Goal: Find specific page/section: Find specific page/section

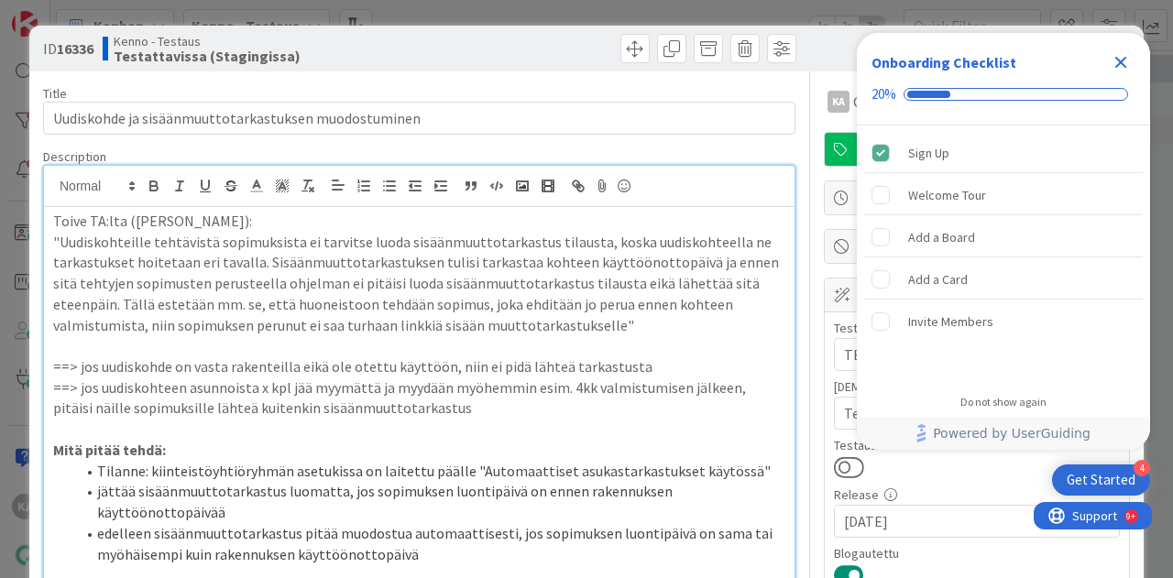
scroll to position [825, 0]
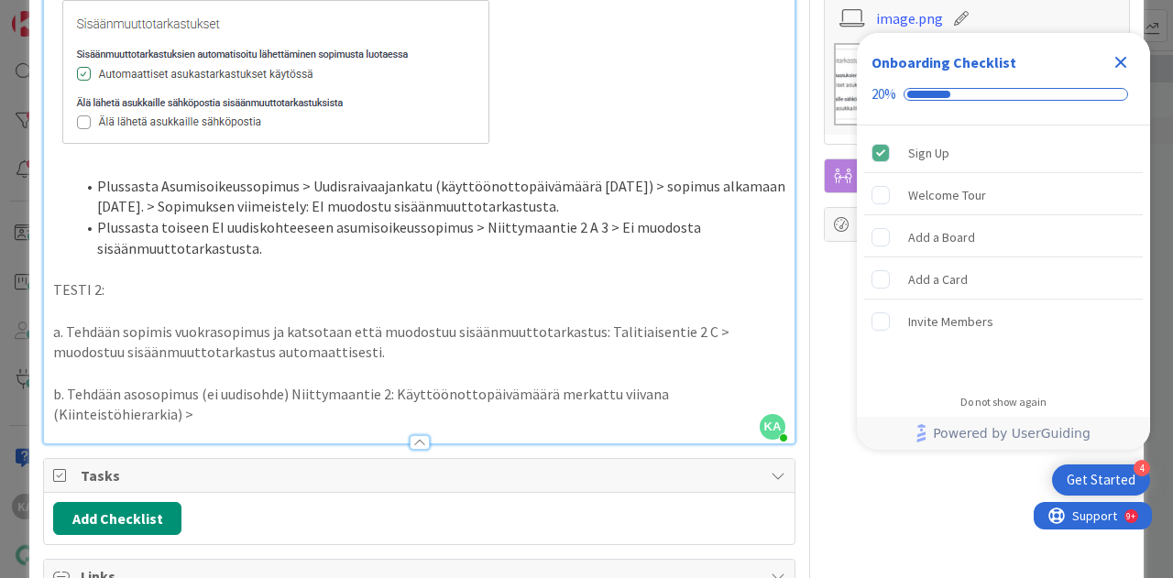
click at [383, 395] on p "b. Tehdään asosopimus (ei uudisohde) Niittymaantie 2: Käyttöönottopäivämäärä me…" at bounding box center [419, 404] width 732 height 41
click at [186, 409] on p "b. Tehdään asosopimus (ei uudisohde) Niittymaantie 2 A1: Käyttöönottopäivämäärä…" at bounding box center [419, 404] width 732 height 41
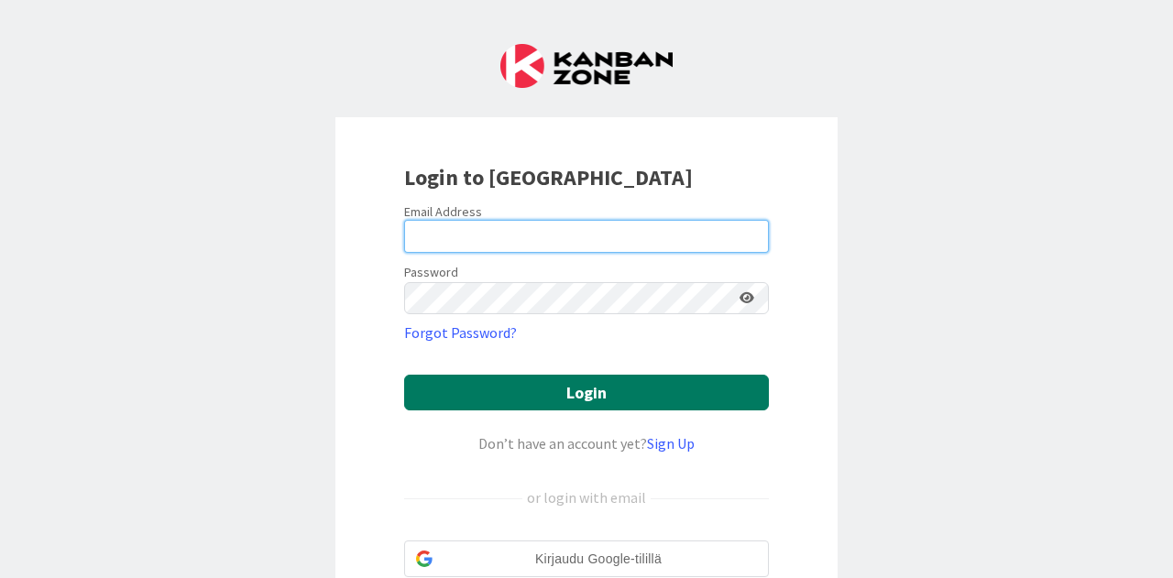
type input "[EMAIL_ADDRESS][DOMAIN_NAME]"
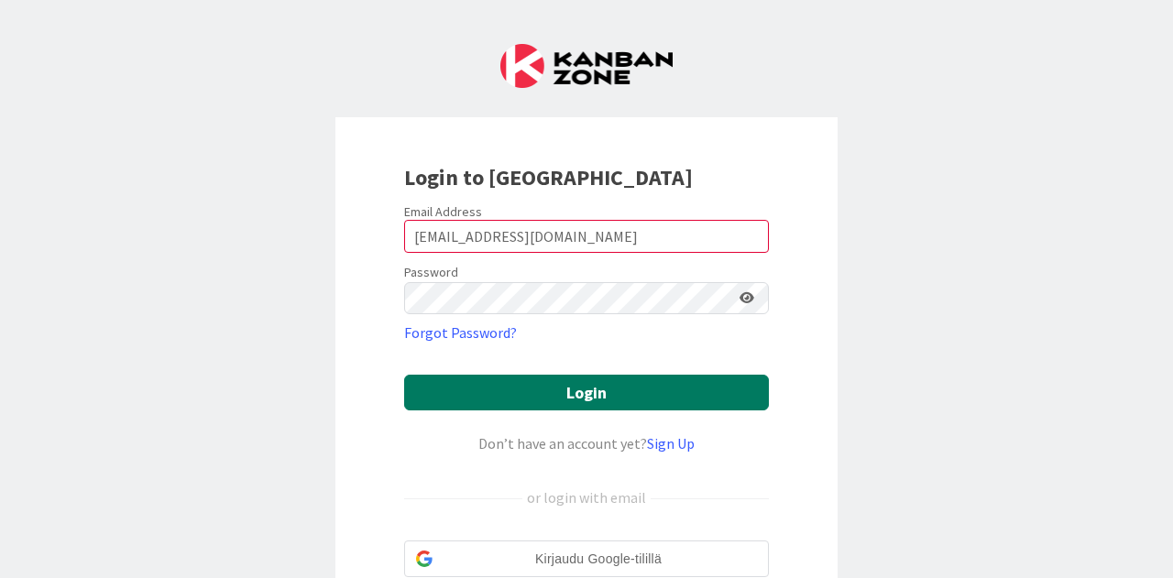
click at [557, 389] on button "Login" at bounding box center [586, 393] width 365 height 36
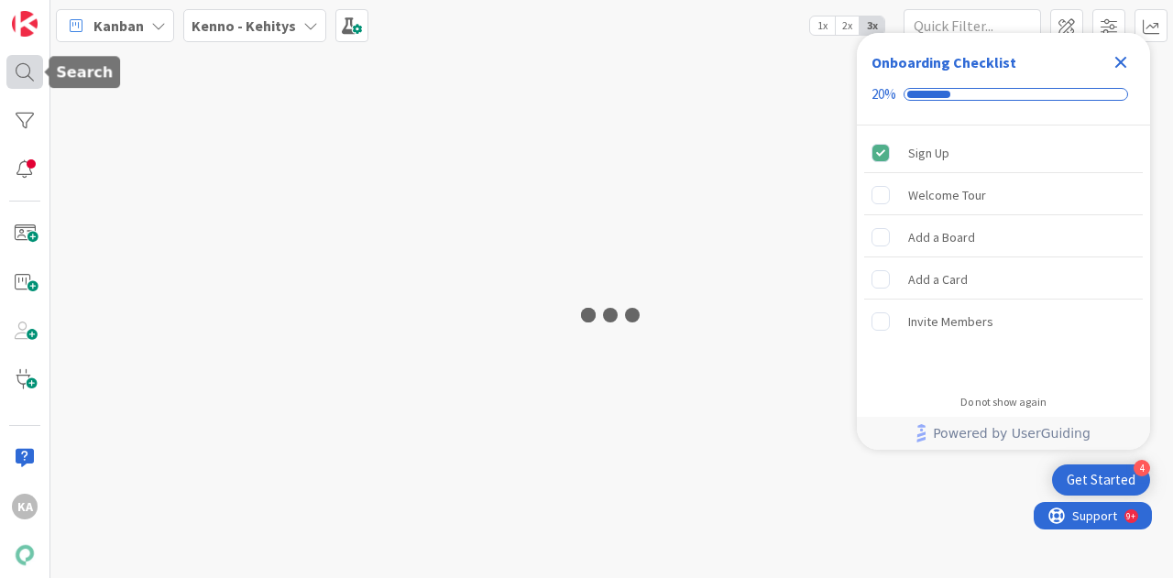
click at [27, 81] on div at bounding box center [24, 72] width 37 height 34
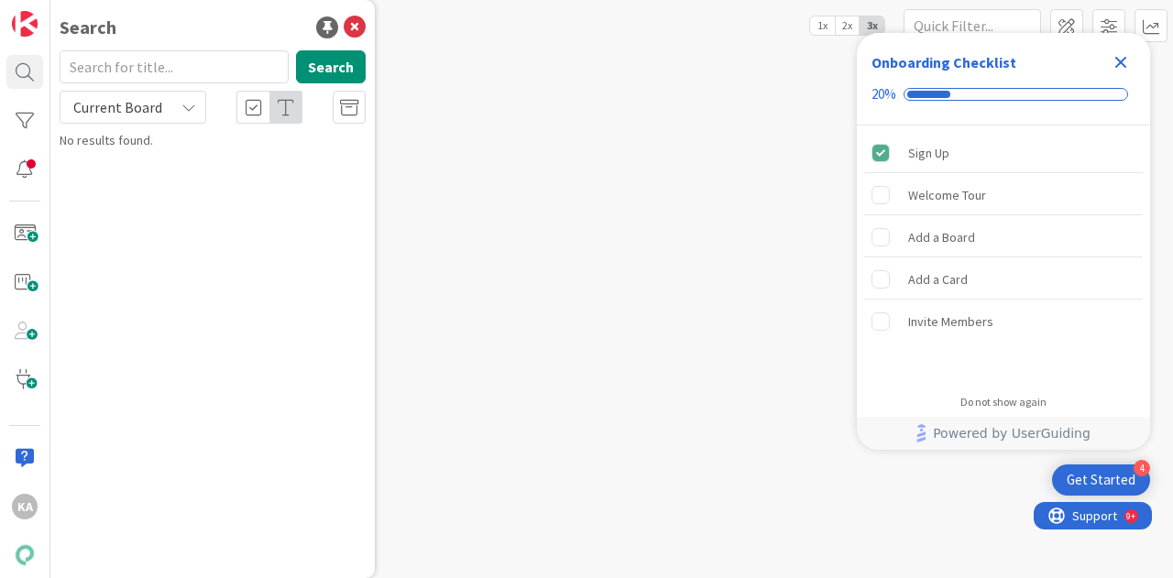
click at [141, 104] on span "Current Board" at bounding box center [117, 107] width 89 height 18
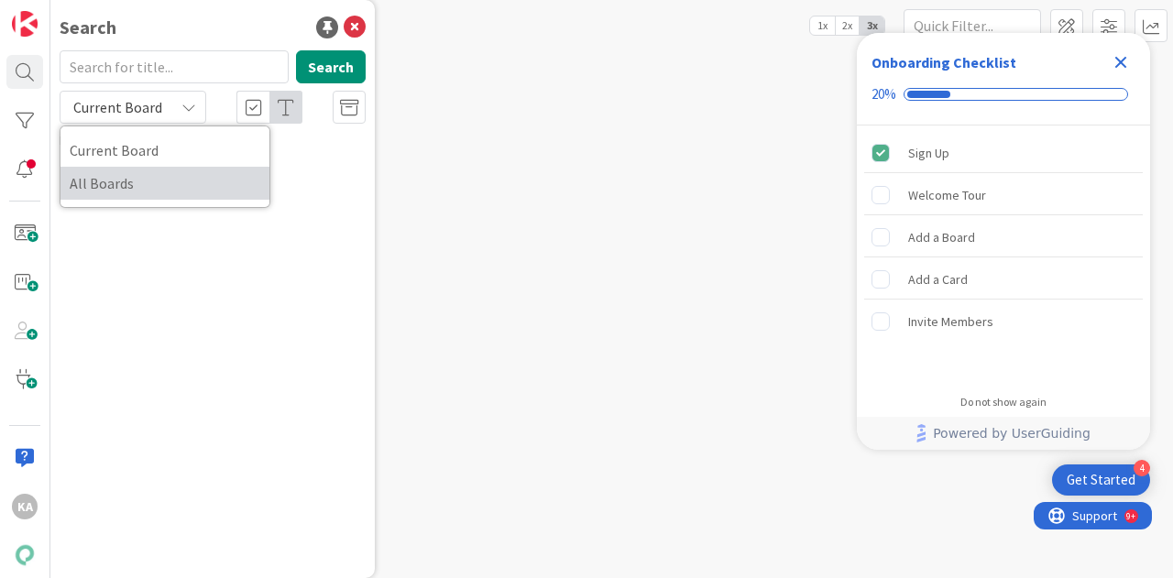
click at [132, 176] on span "All Boards" at bounding box center [165, 182] width 191 height 27
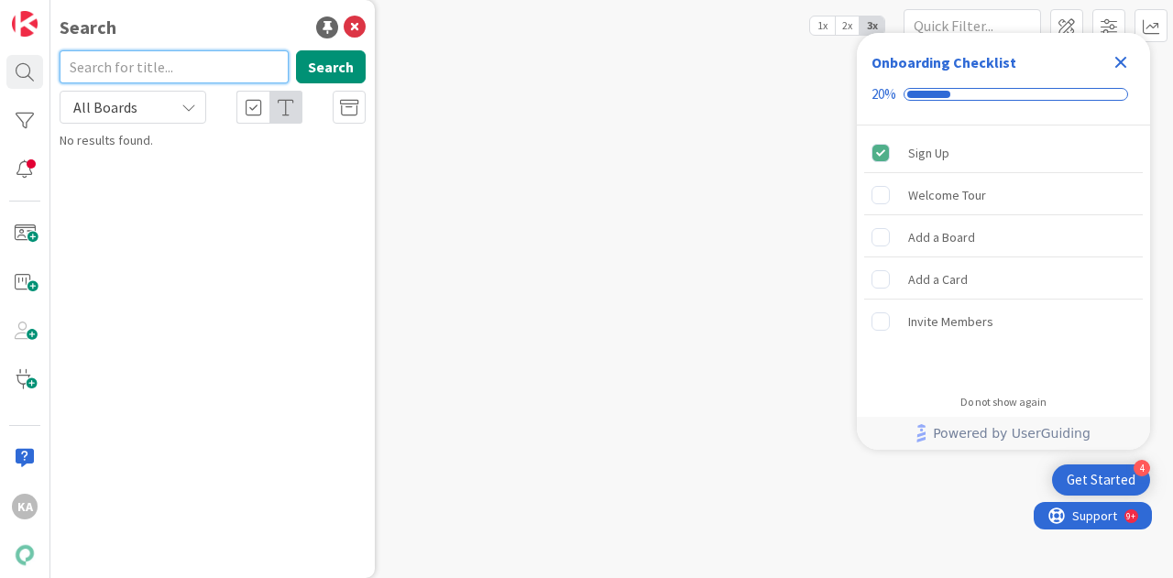
click at [172, 69] on input "text" at bounding box center [174, 66] width 229 height 33
paste input "13874"
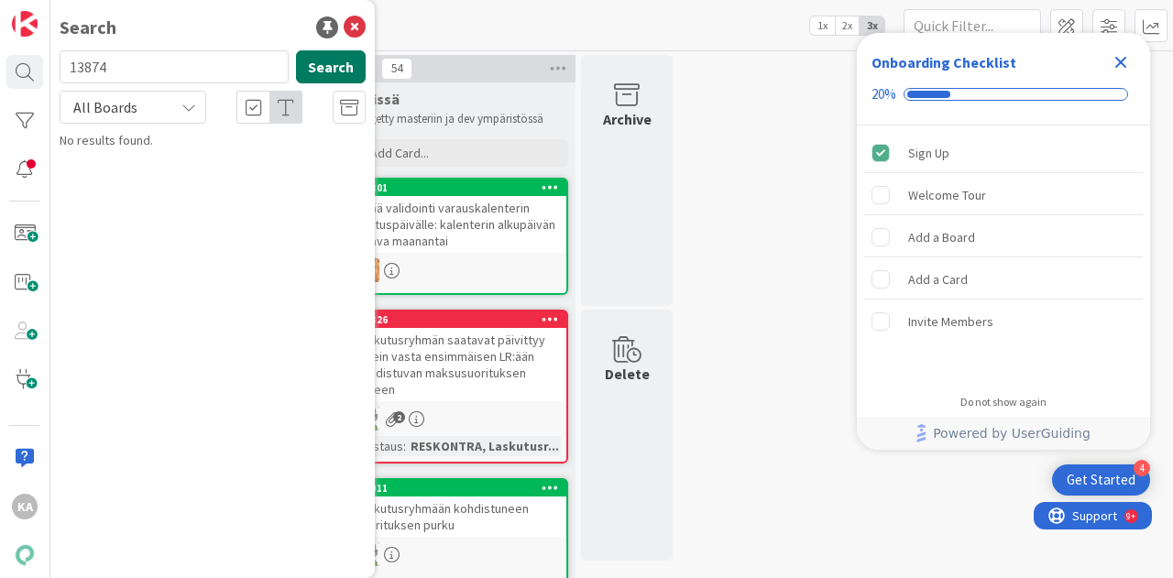
click at [340, 65] on button "Search" at bounding box center [331, 66] width 70 height 33
type input "13874"
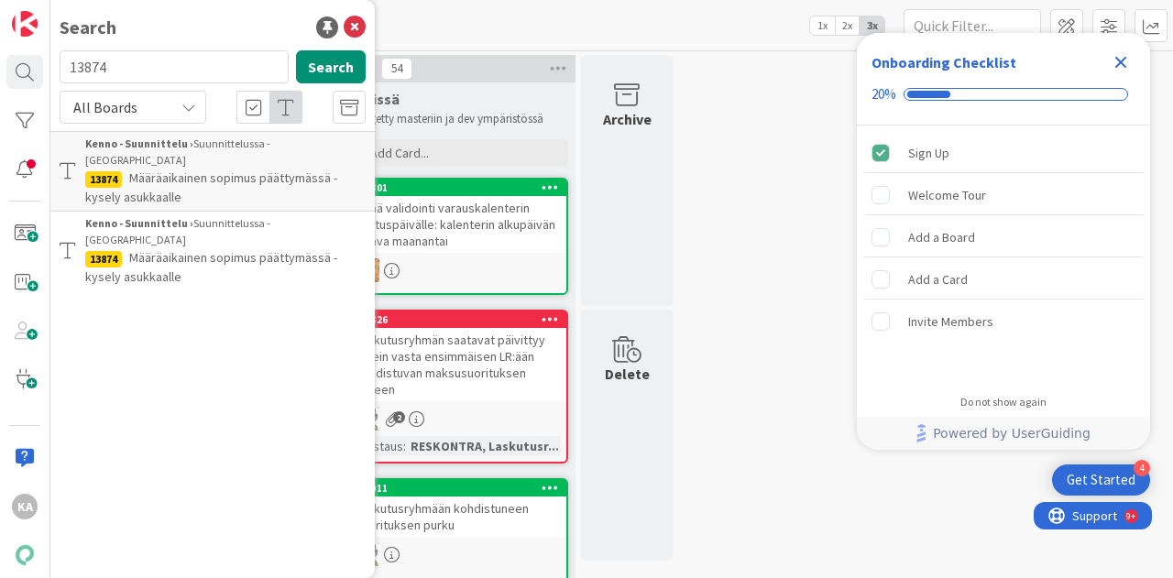
click at [229, 169] on span "Määräaikainen sopimus päättymässä - kysely asukkaalle" at bounding box center [211, 187] width 252 height 36
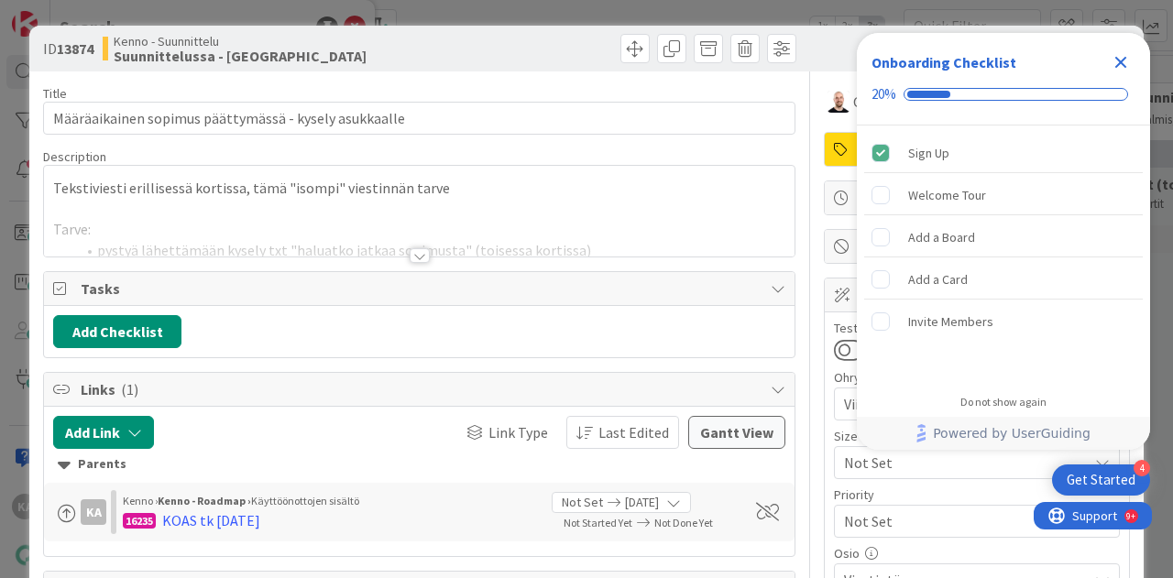
click at [1118, 62] on icon "Close Checklist" at bounding box center [1120, 62] width 22 height 22
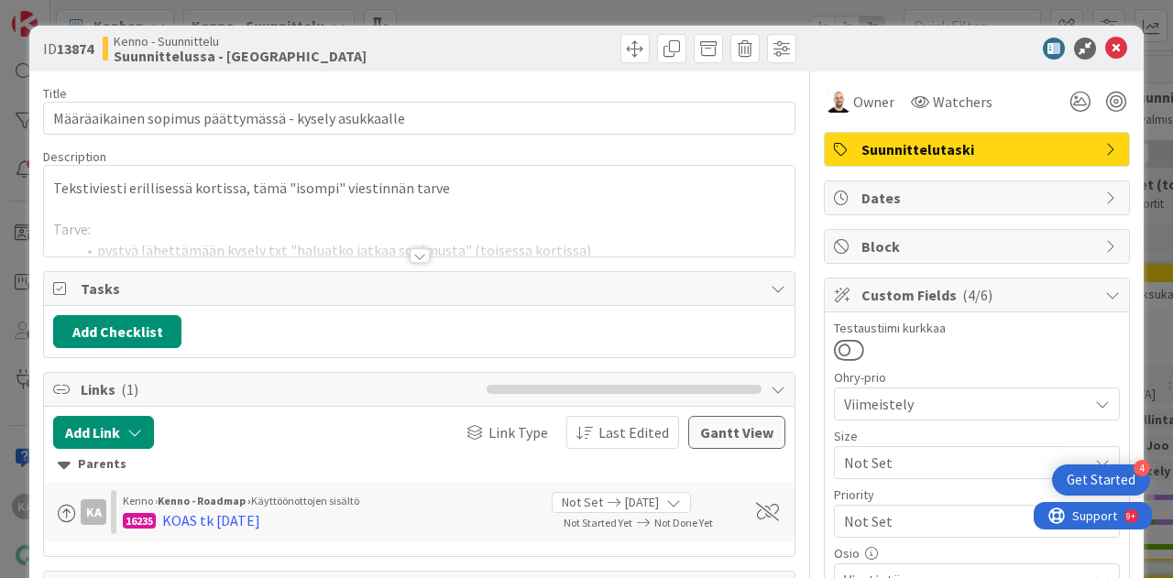
click at [417, 254] on div at bounding box center [420, 255] width 20 height 15
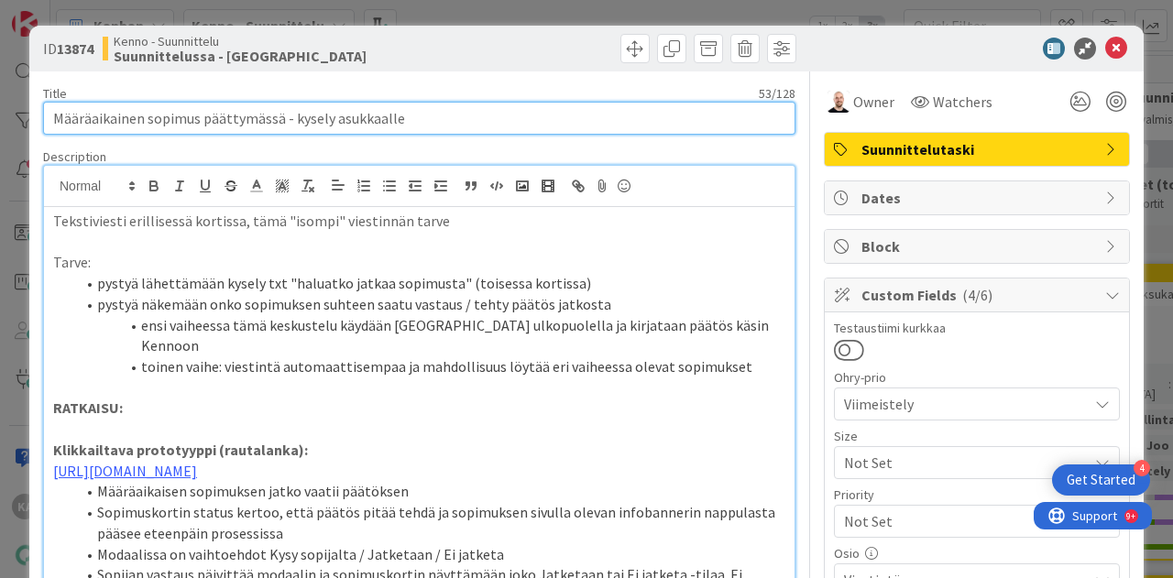
drag, startPoint x: 410, startPoint y: 124, endPoint x: 0, endPoint y: 118, distance: 410.5
click at [0, 118] on div "ID 13874 Kenno - Suunnittelu Suunnittelussa - Rautalangat Title 53 / 128 Määräa…" at bounding box center [586, 289] width 1173 height 578
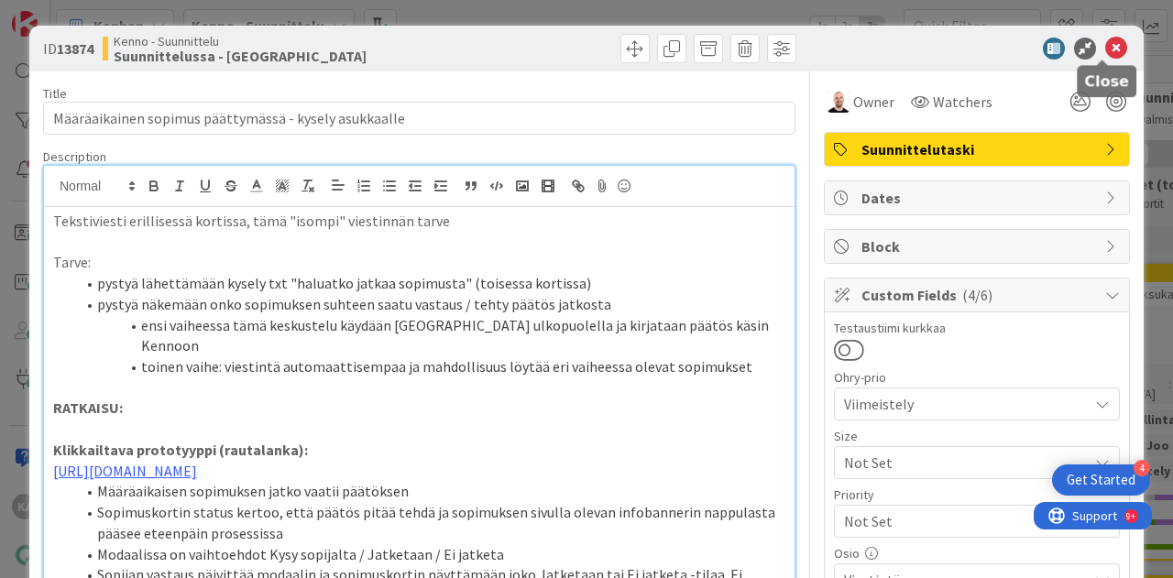
click at [1105, 49] on icon at bounding box center [1116, 49] width 22 height 22
